Goal: Check status: Check status

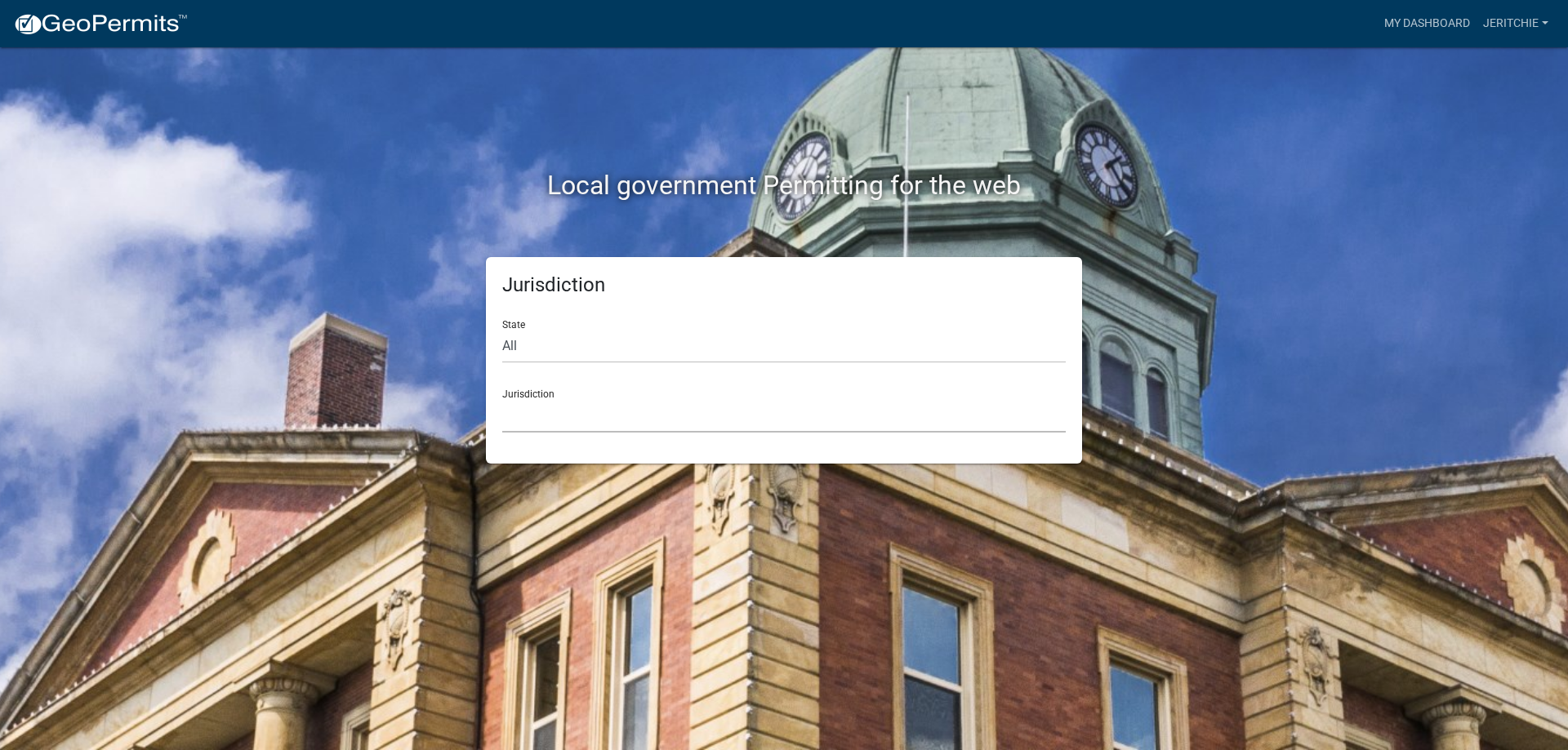
click at [520, 412] on select "[GEOGRAPHIC_DATA], [US_STATE] [GEOGRAPHIC_DATA], [US_STATE][PERSON_NAME][GEOGRA…" at bounding box center [784, 415] width 563 height 34
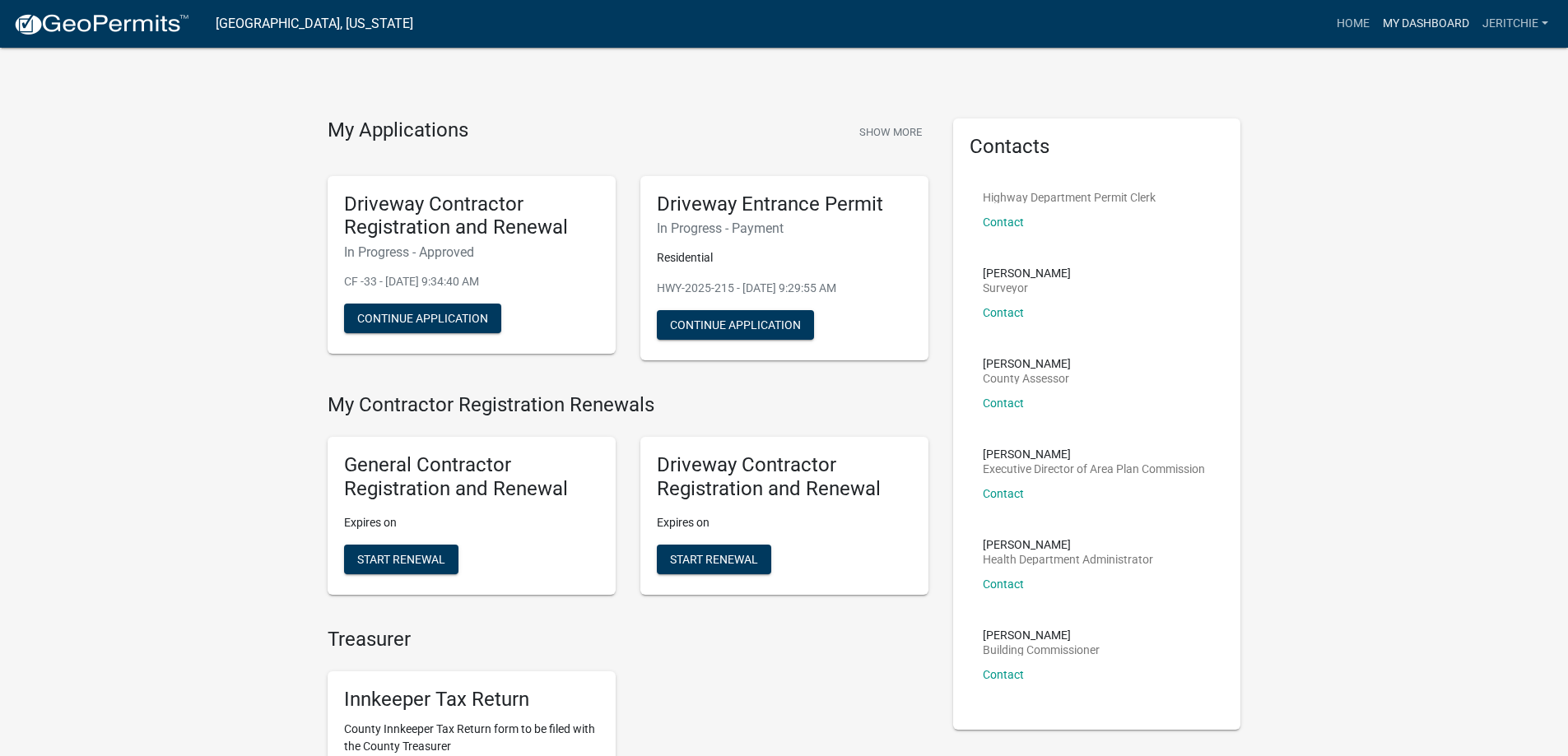
click at [1398, 25] on link "My Dashboard" at bounding box center [1426, 24] width 99 height 31
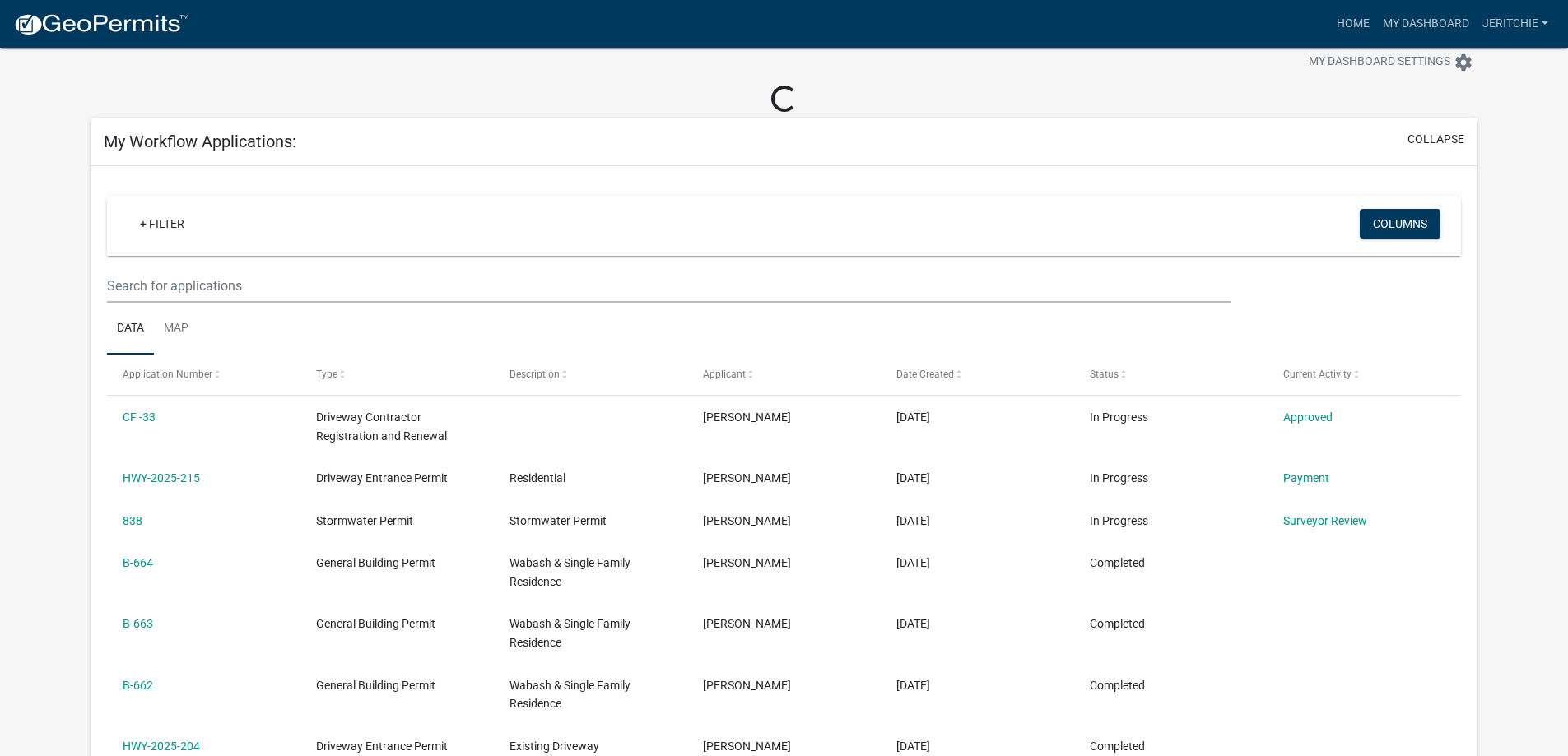
scroll to position [82, 0]
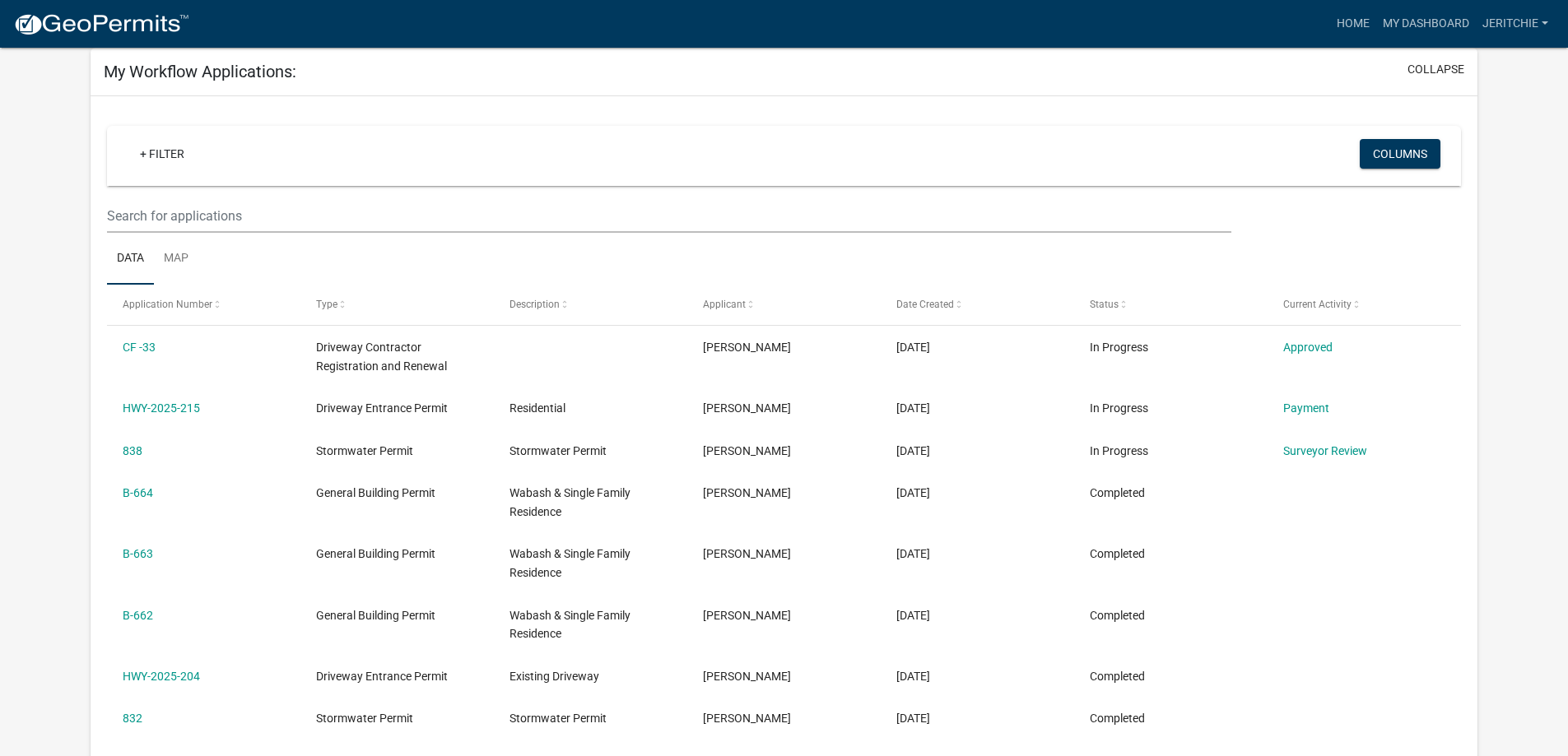
drag, startPoint x: 222, startPoint y: 404, endPoint x: 90, endPoint y: 414, distance: 132.4
click at [90, 414] on div "+ Filter Columns Data Map Application Number Type Description Applicant Date Cr…" at bounding box center [784, 526] width 1387 height 861
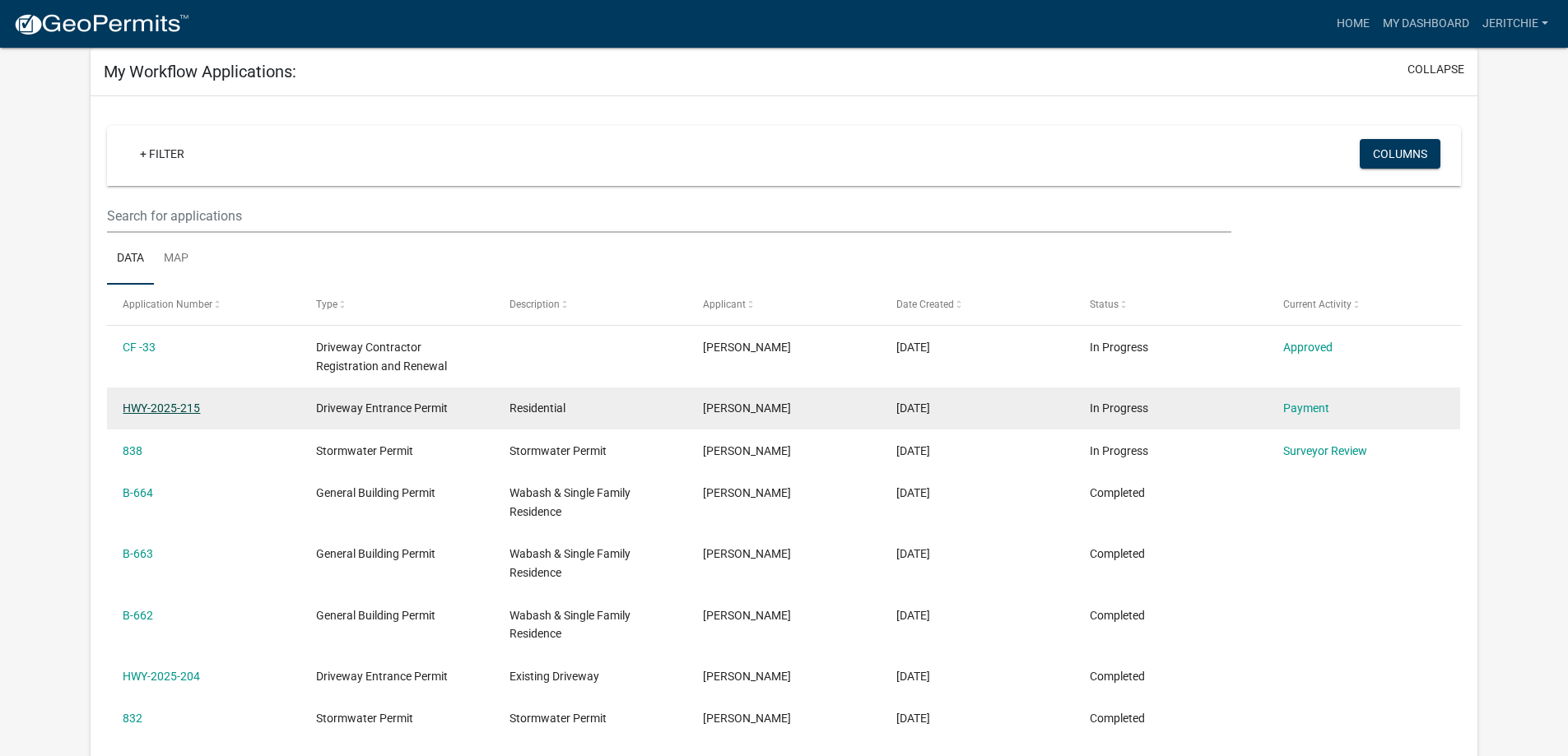
click at [161, 411] on link "HWY-2025-215" at bounding box center [161, 408] width 77 height 13
